Goal: Information Seeking & Learning: Learn about a topic

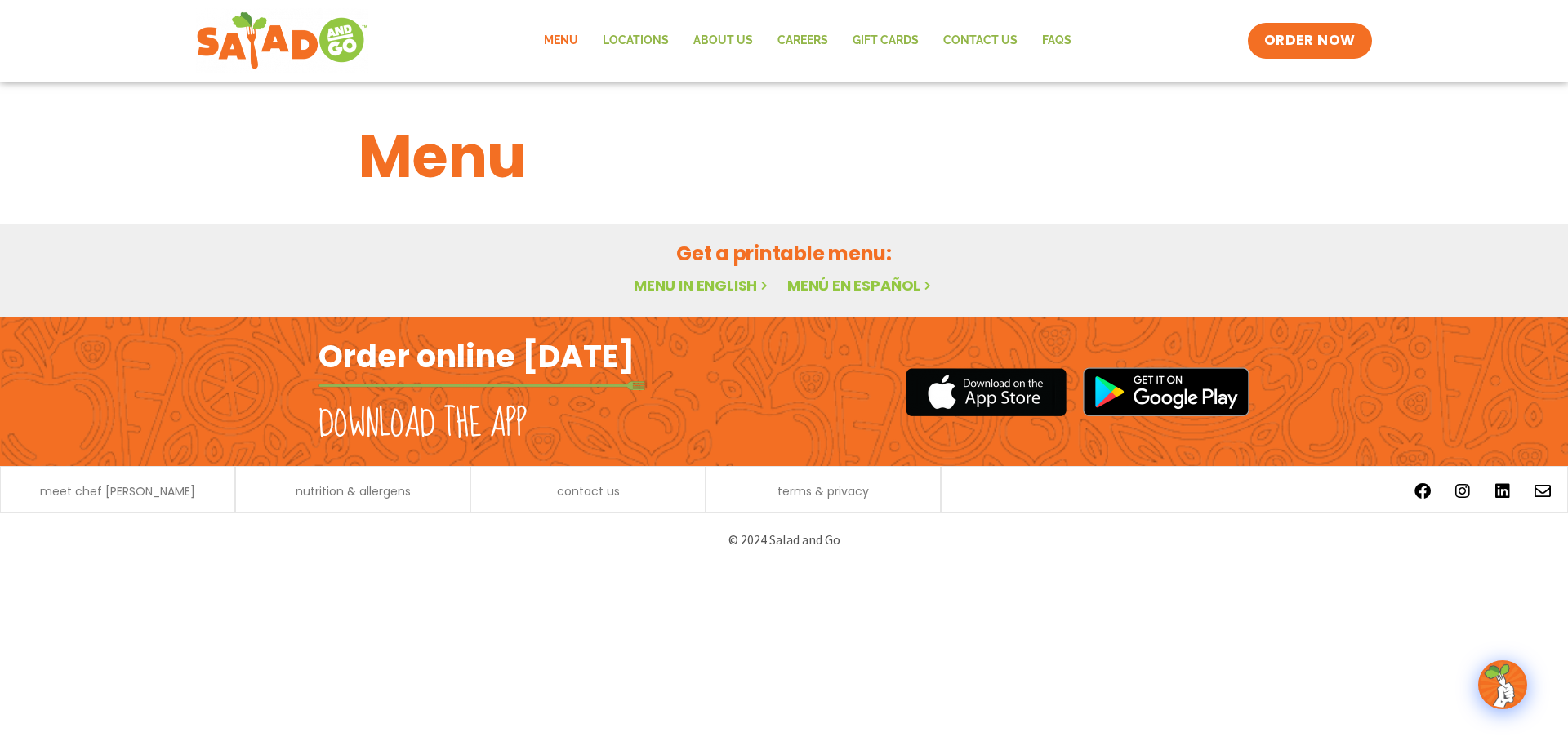
click at [556, 38] on link "Menu" at bounding box center [560, 40] width 58 height 37
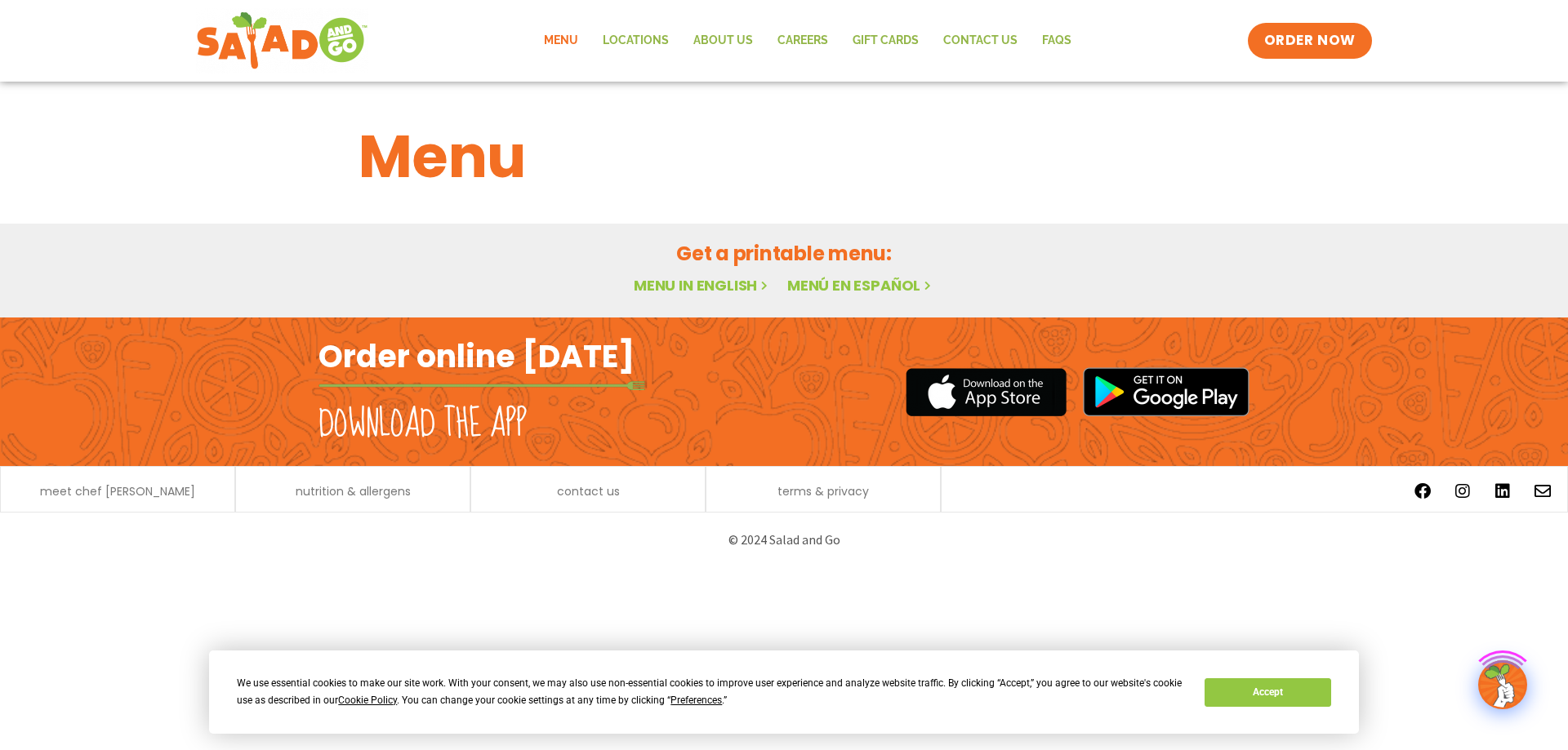
click at [746, 289] on link "Menu in English" at bounding box center [702, 285] width 137 height 20
click at [1288, 702] on button "Accept" at bounding box center [1267, 693] width 125 height 29
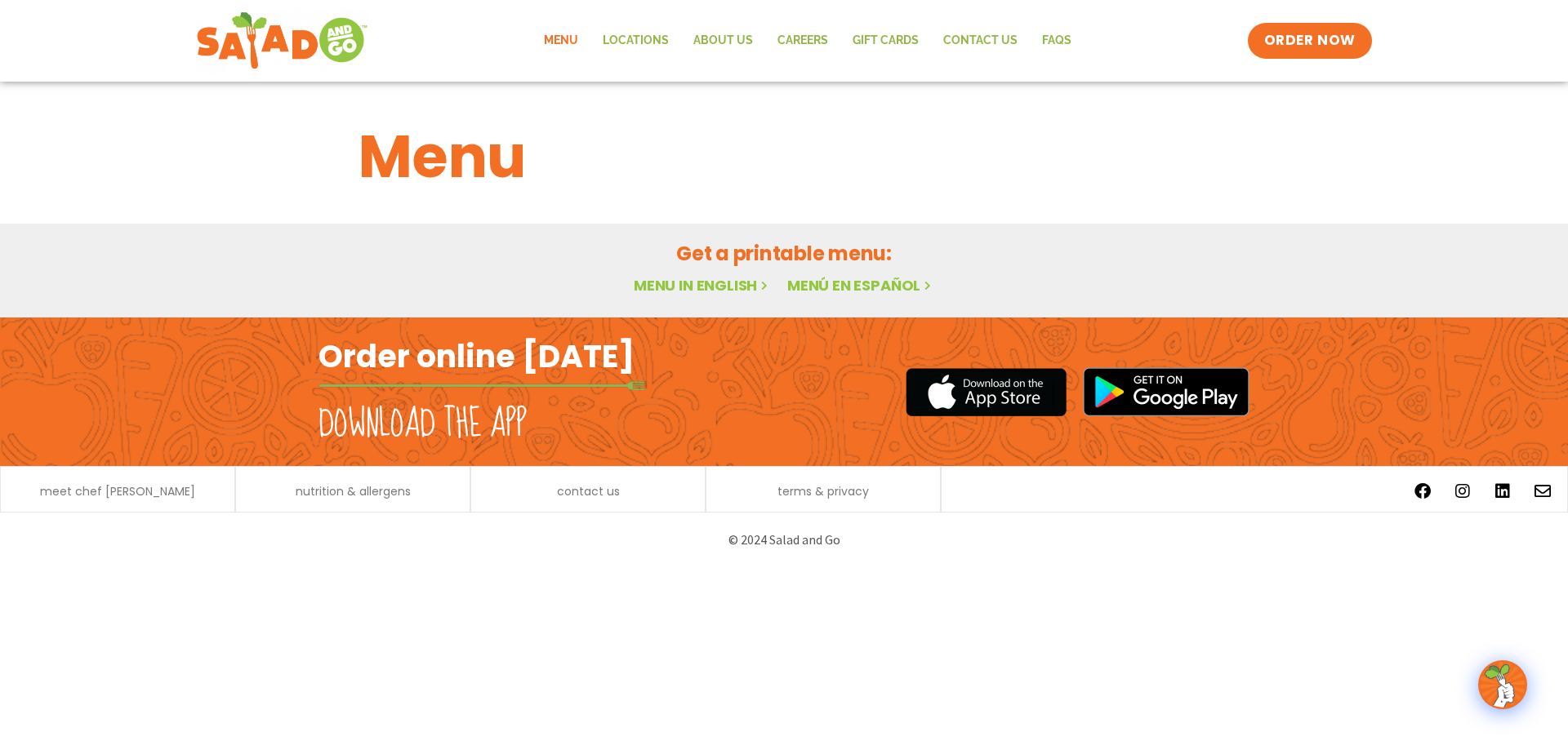
click at [722, 286] on link "Menu in English" at bounding box center [702, 285] width 137 height 20
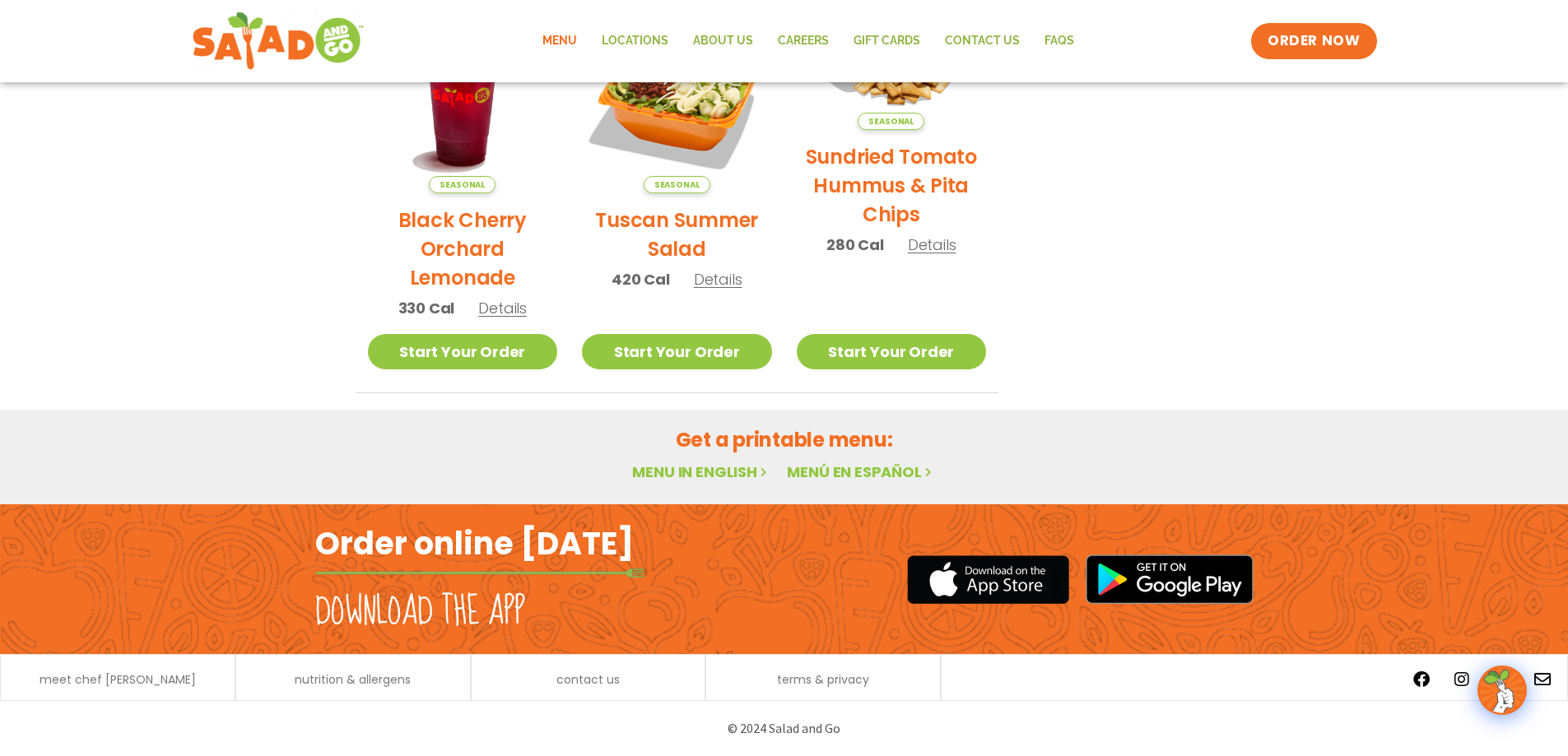
scroll to position [135, 0]
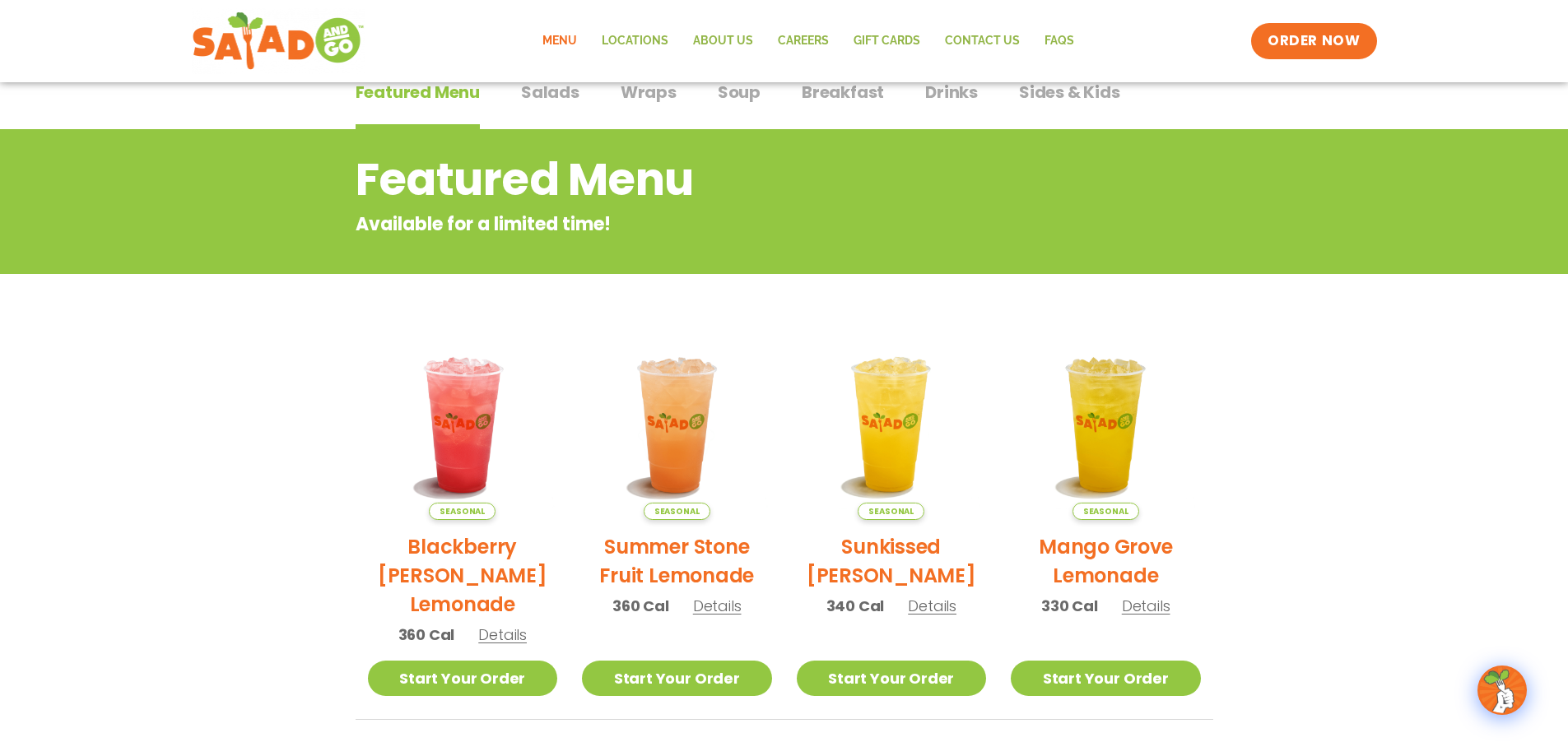
click at [539, 92] on span "Salads" at bounding box center [550, 93] width 59 height 25
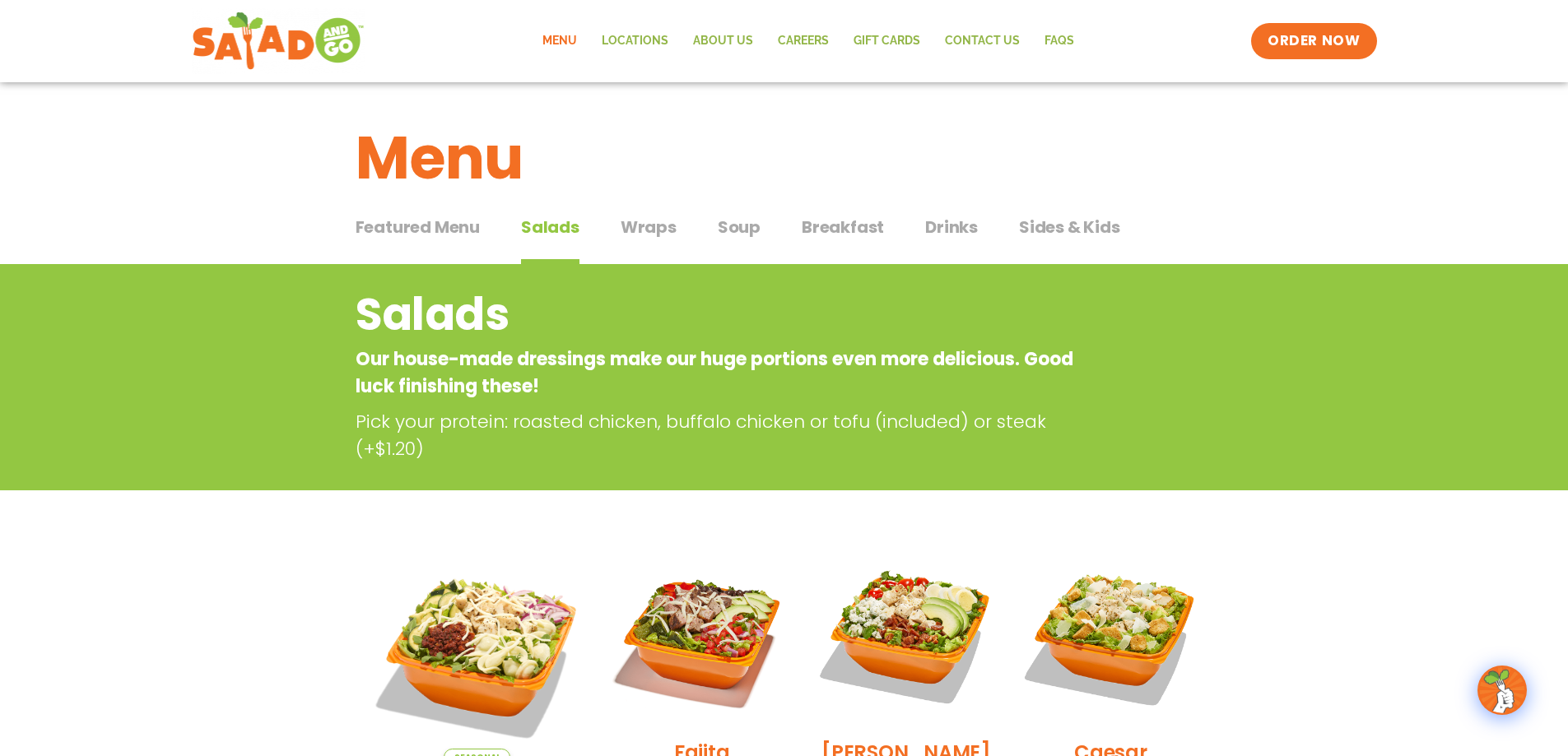
click at [759, 244] on div "Featured Menu Featured Menu Salads Salads Wraps Wraps Soup Soup Breakfast Break…" at bounding box center [784, 237] width 858 height 56
click at [736, 230] on span "Soup" at bounding box center [739, 228] width 42 height 25
